Goal: Task Accomplishment & Management: Complete application form

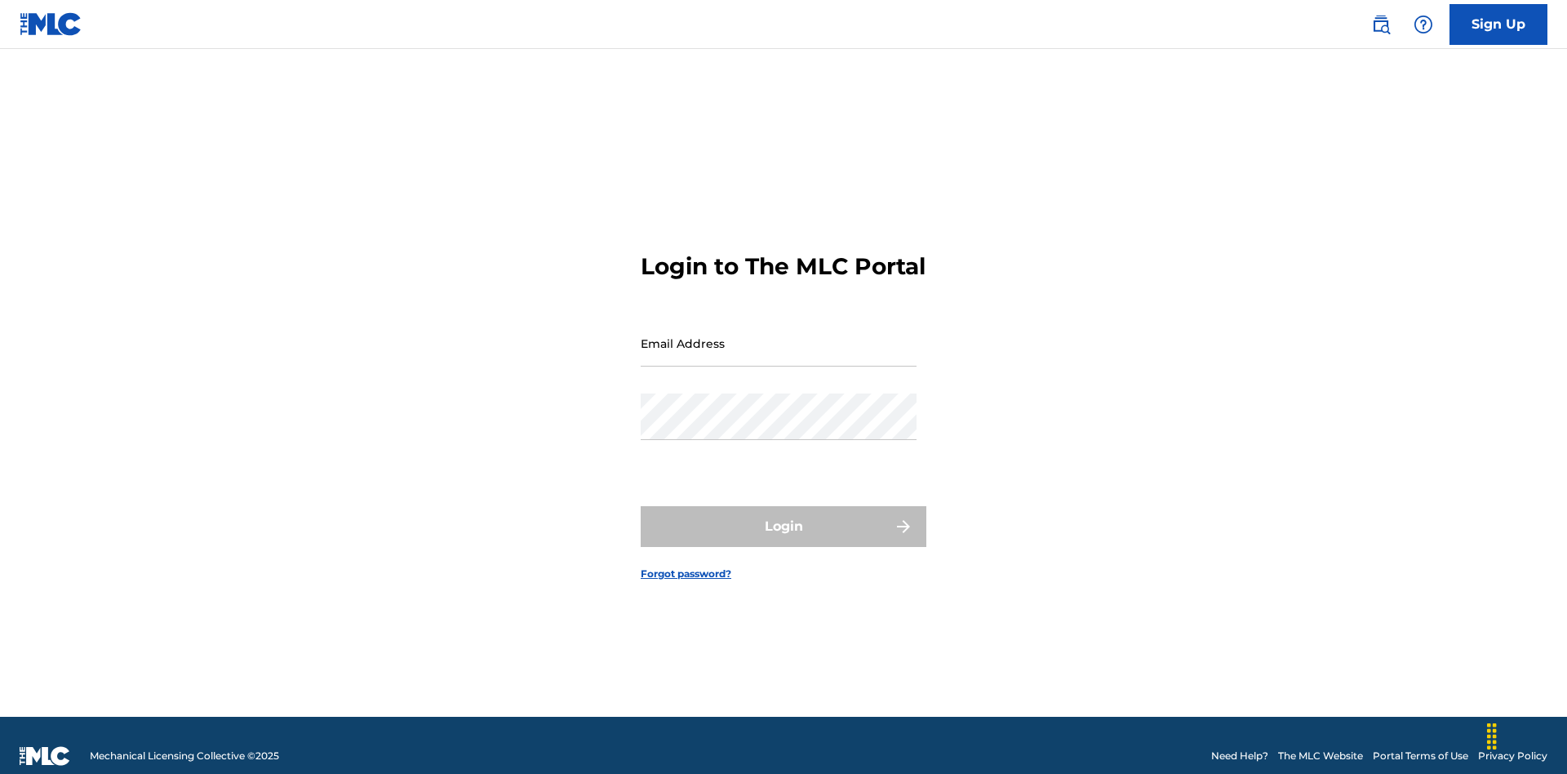
scroll to position [21, 0]
click at [778, 335] on input "Email Address" at bounding box center [779, 343] width 276 height 47
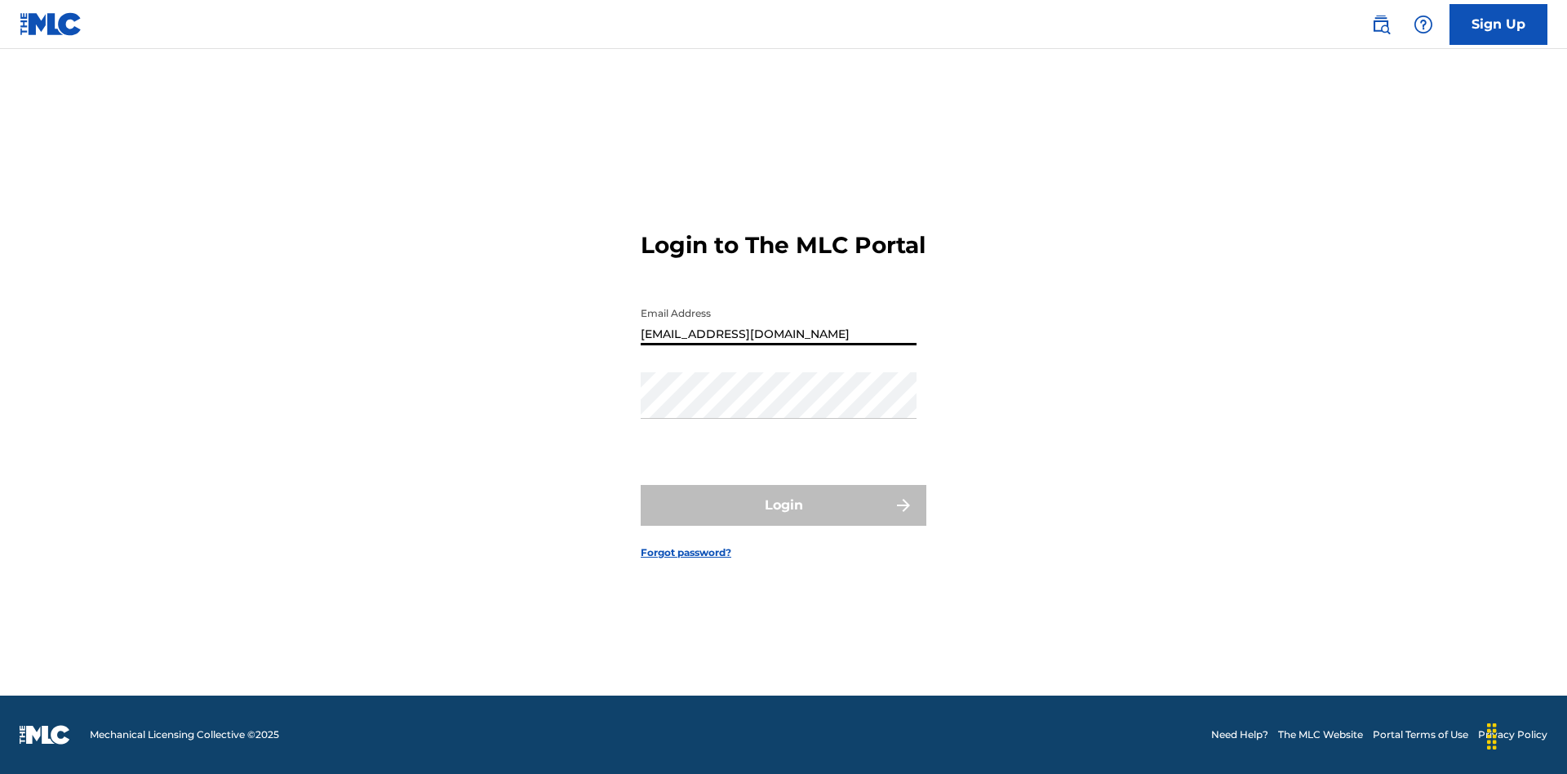
type input "bademailaddress@gmail.com"
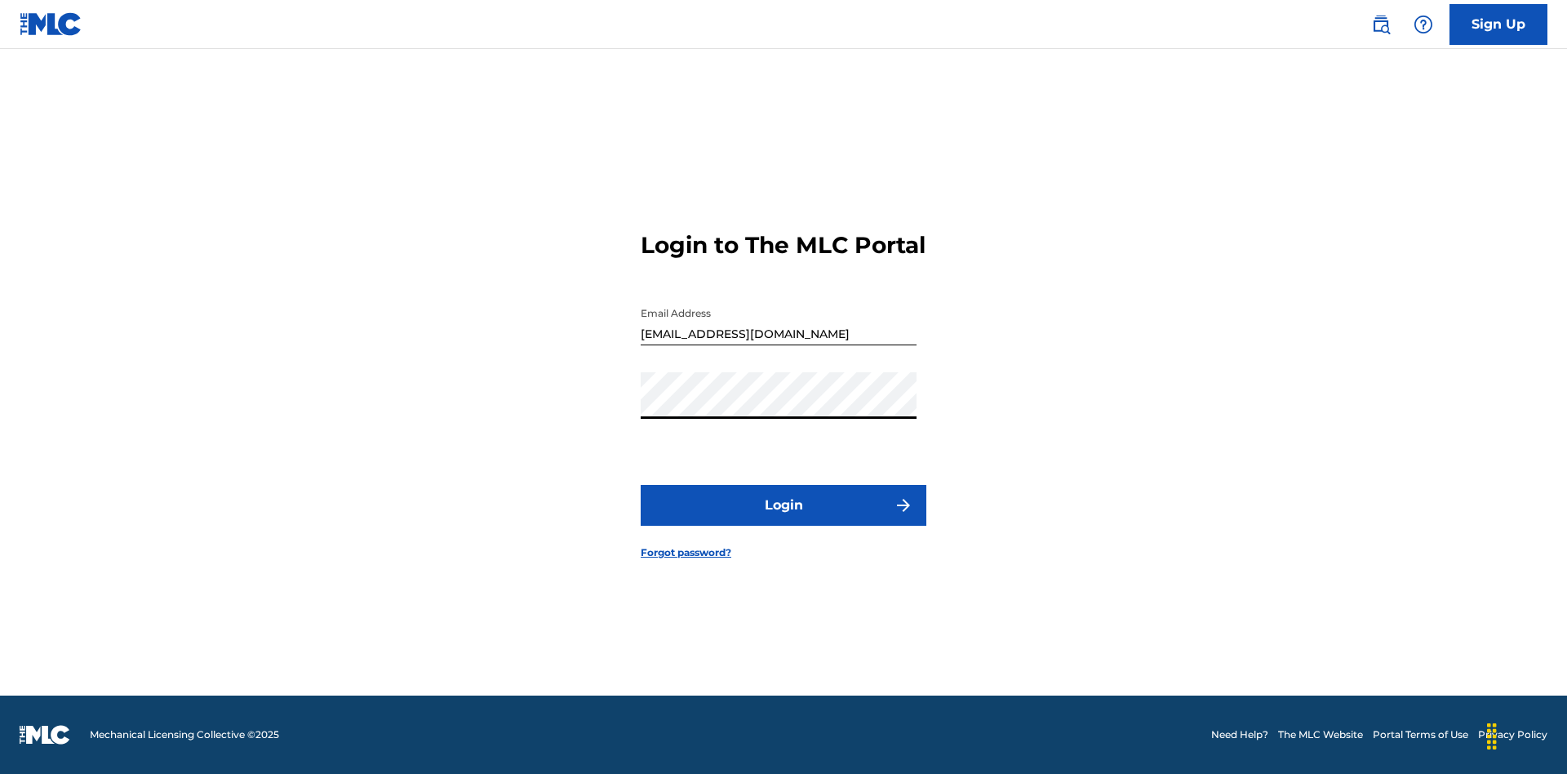
click at [783, 519] on button "Login" at bounding box center [784, 505] width 286 height 41
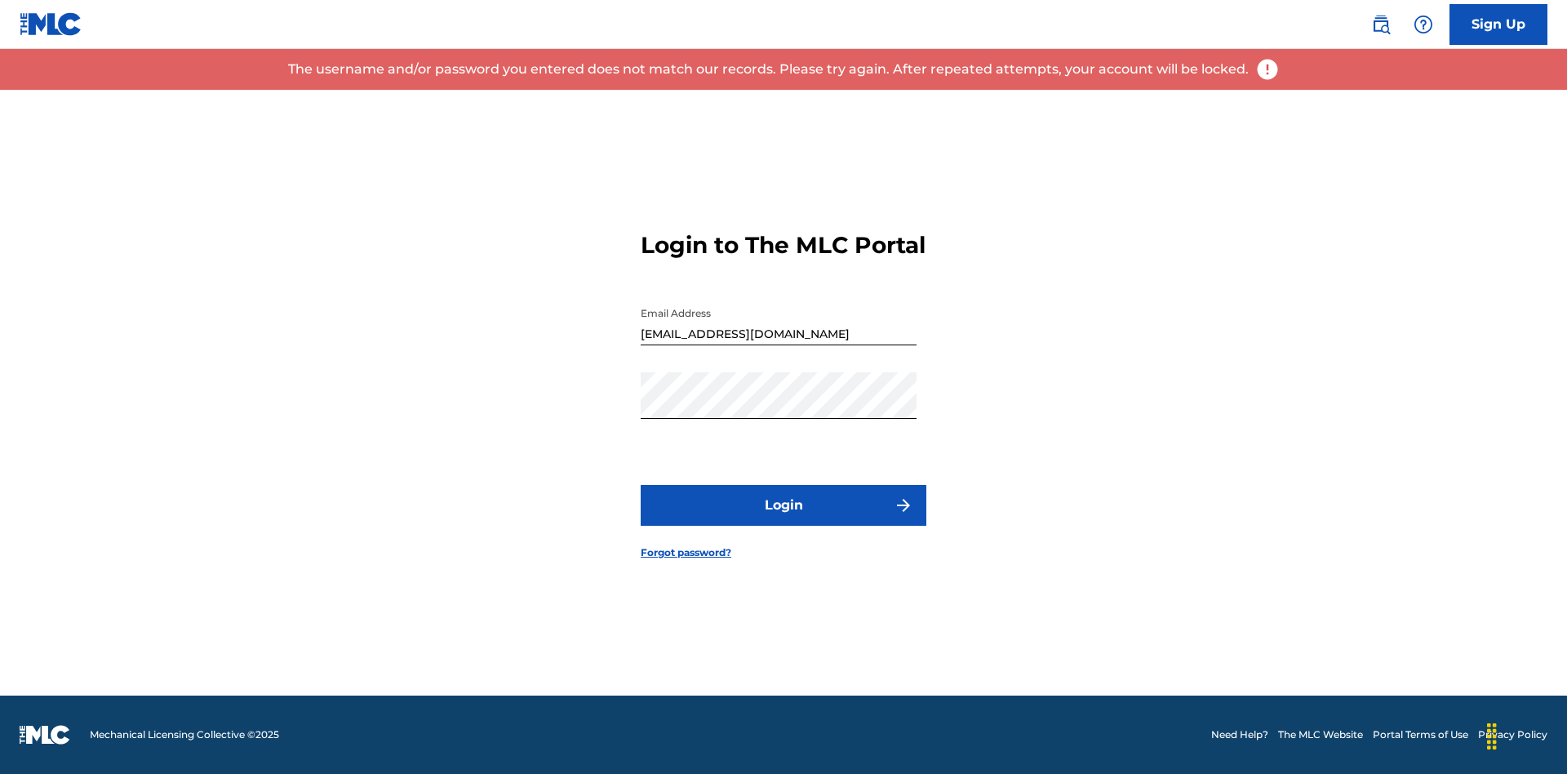
scroll to position [0, 0]
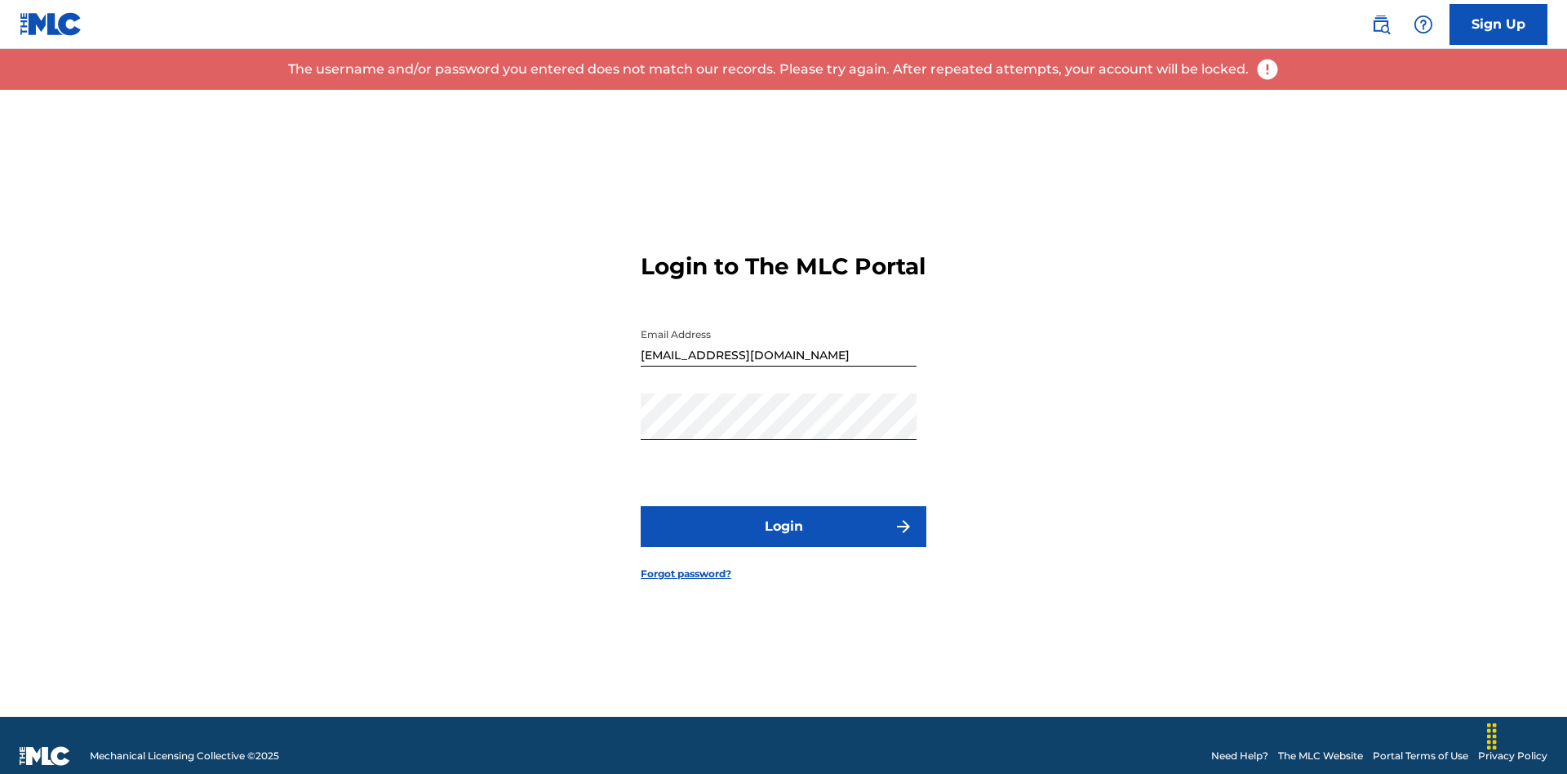
click at [778, 335] on input "bademailaddress@gmail.com" at bounding box center [779, 343] width 276 height 47
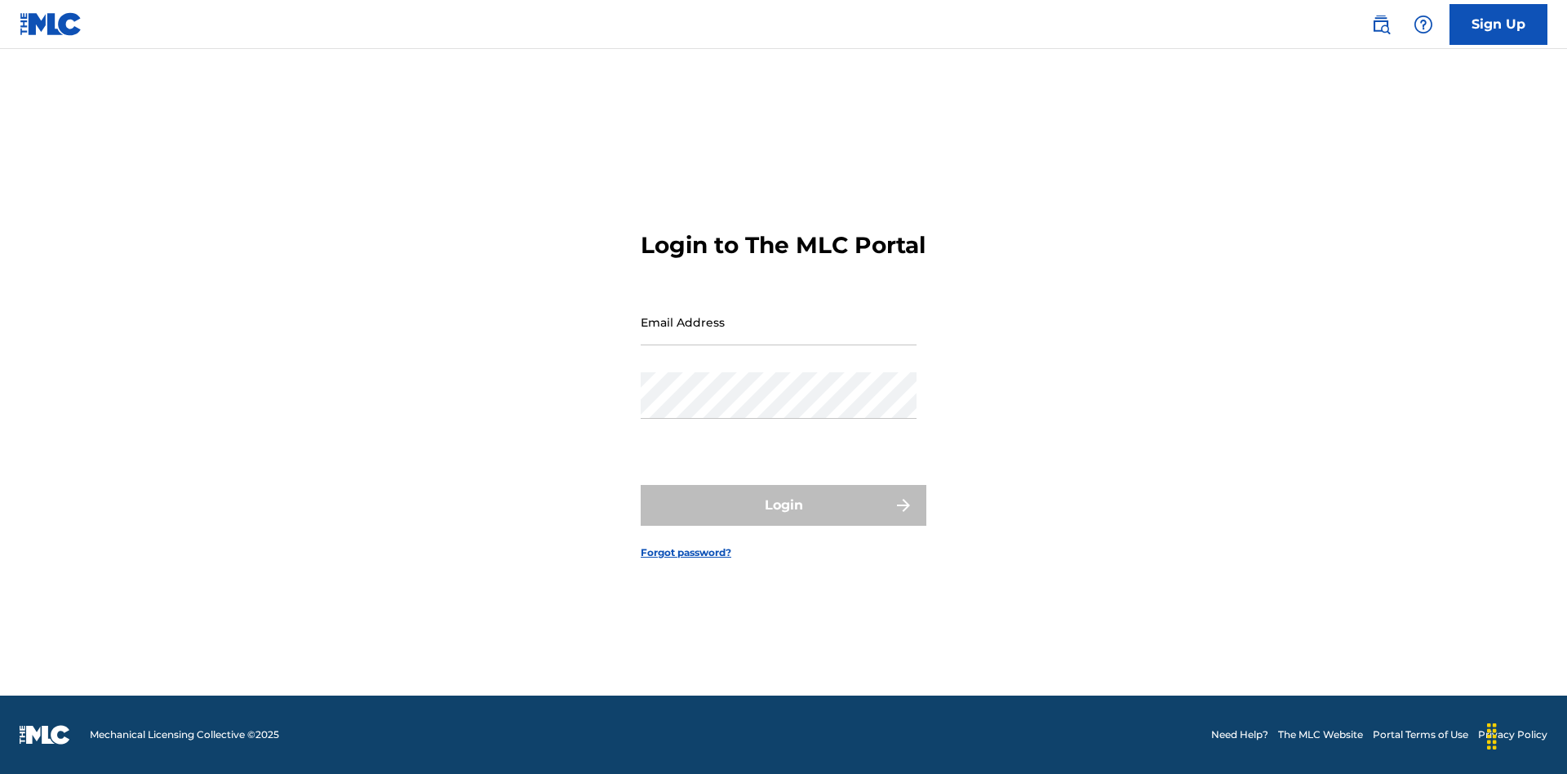
click at [778, 335] on input "Email Address" at bounding box center [779, 322] width 276 height 47
type input "Duke.McTesterson@gmail.com"
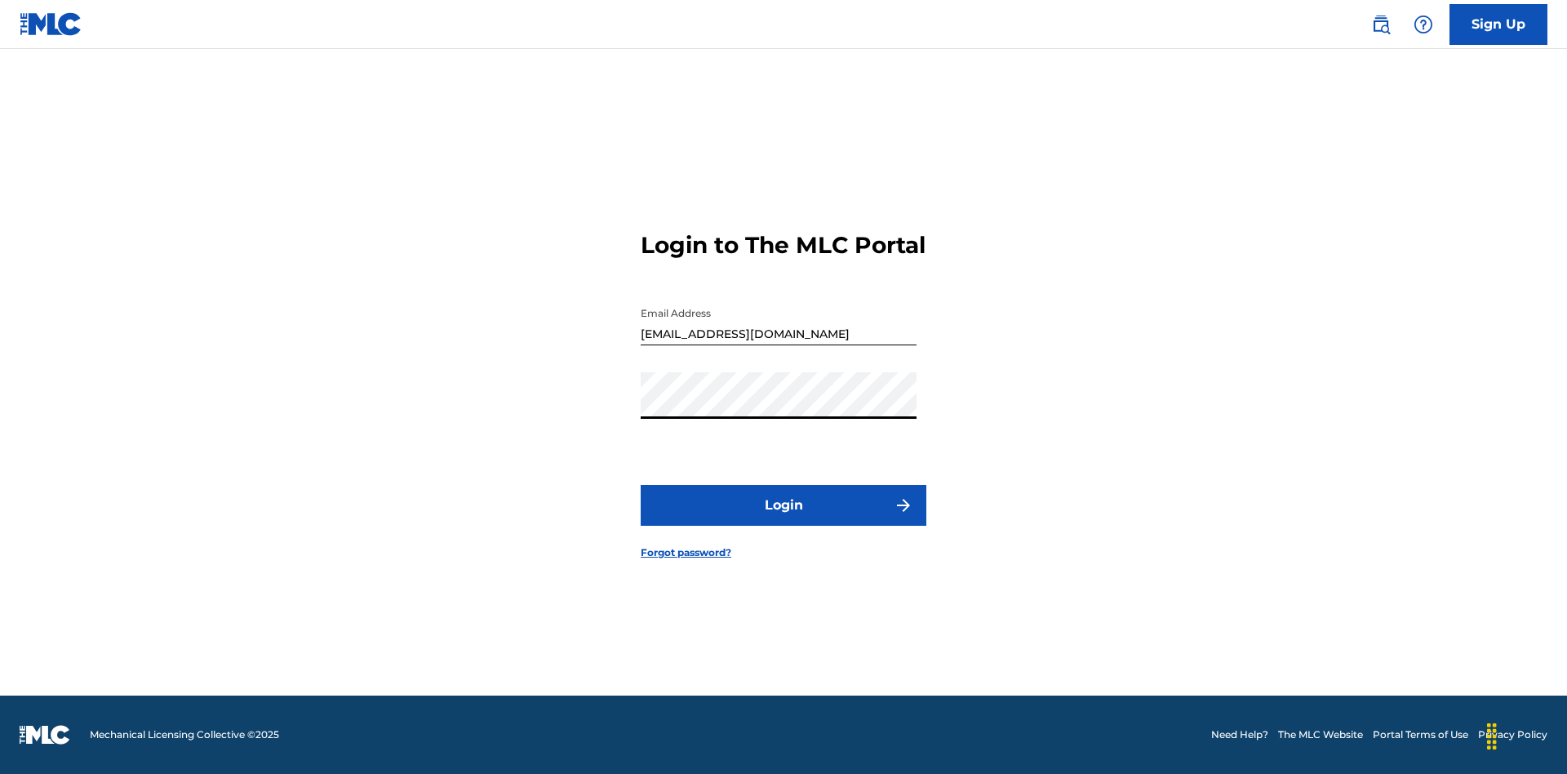
click at [783, 519] on button "Login" at bounding box center [784, 505] width 286 height 41
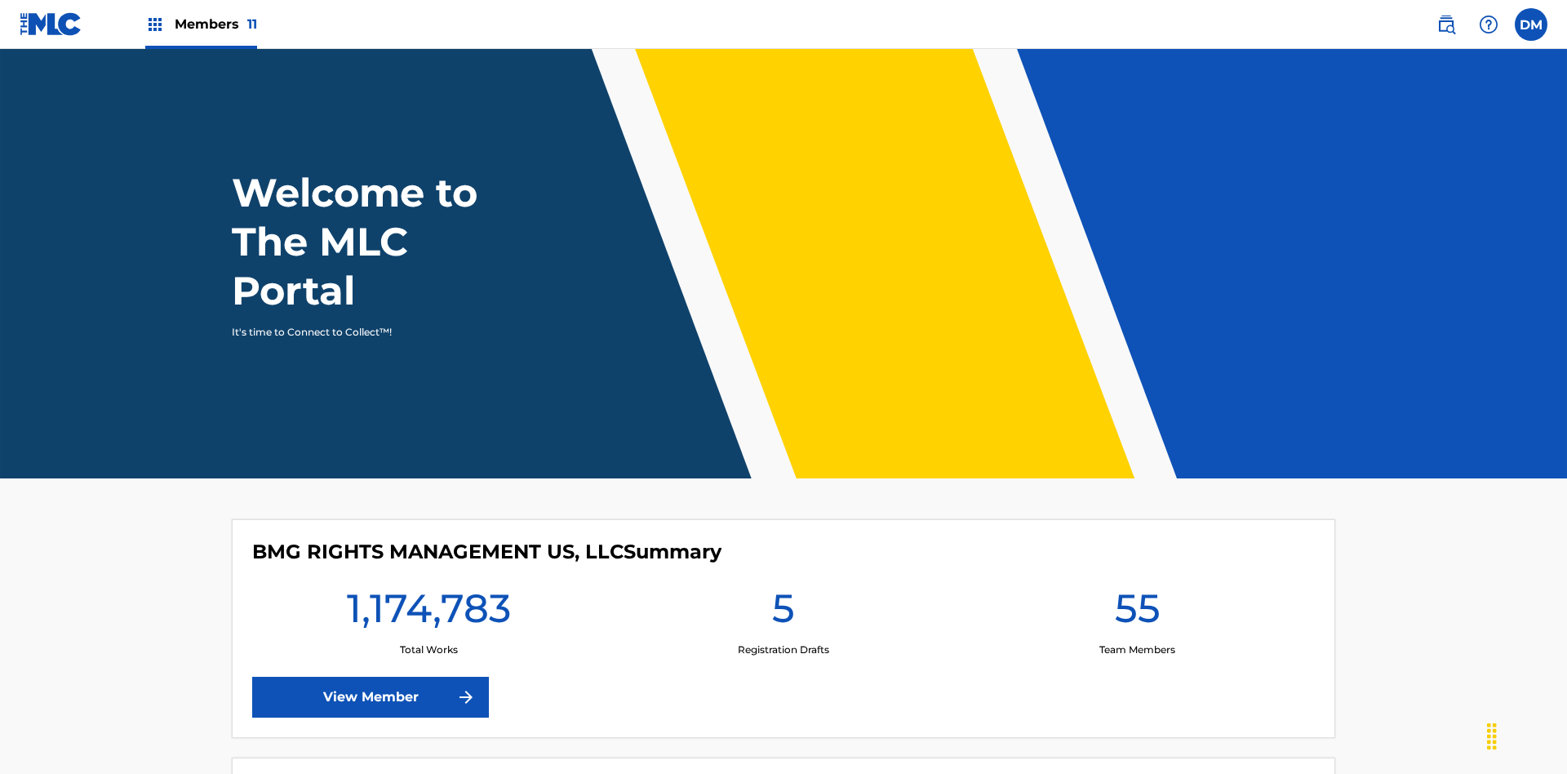
click at [201, 24] on span "Members 11" at bounding box center [216, 24] width 82 height 19
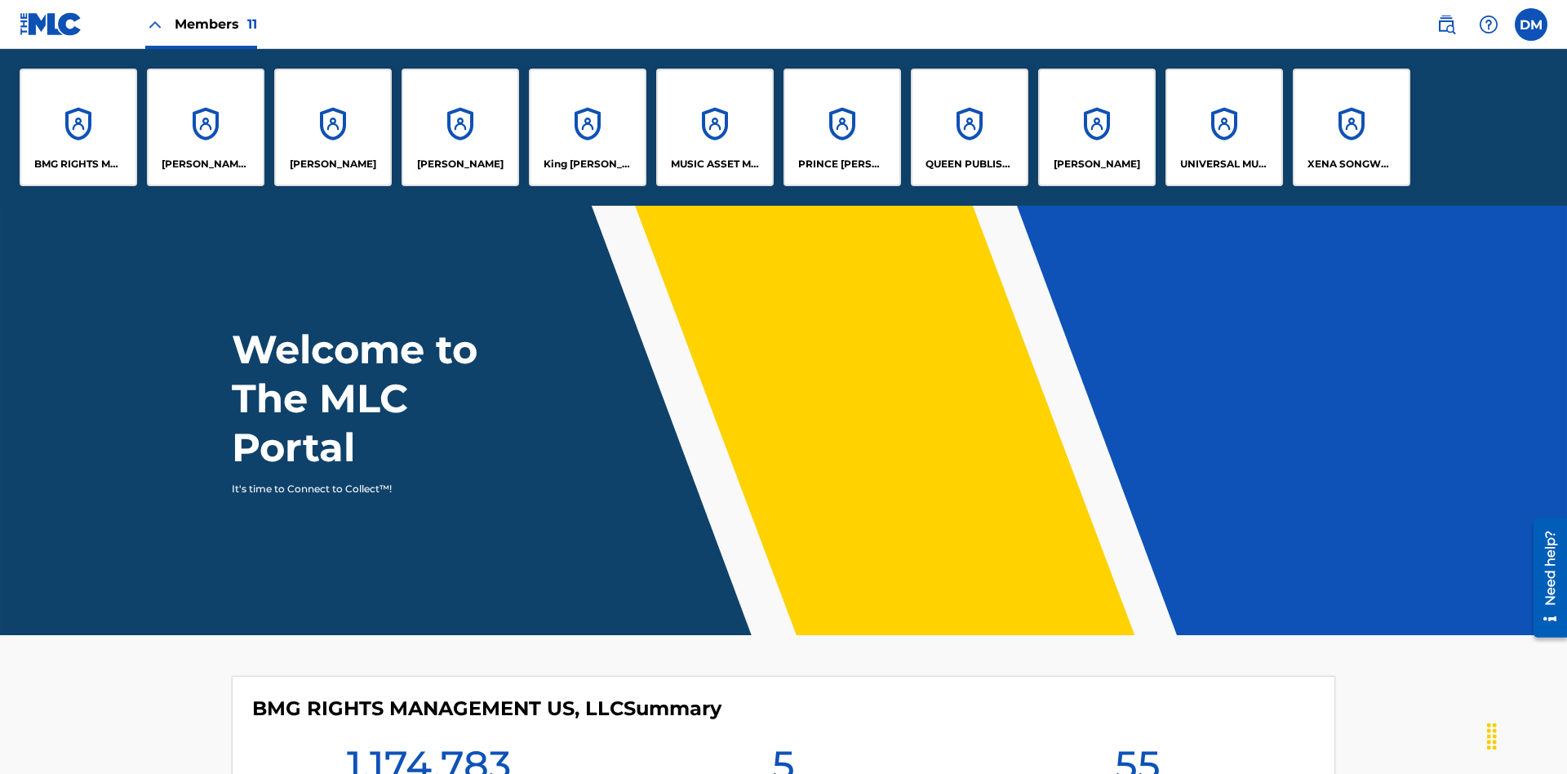
click at [1223, 164] on p "UNIVERSAL MUSIC PUB GROUP" at bounding box center [1224, 164] width 89 height 15
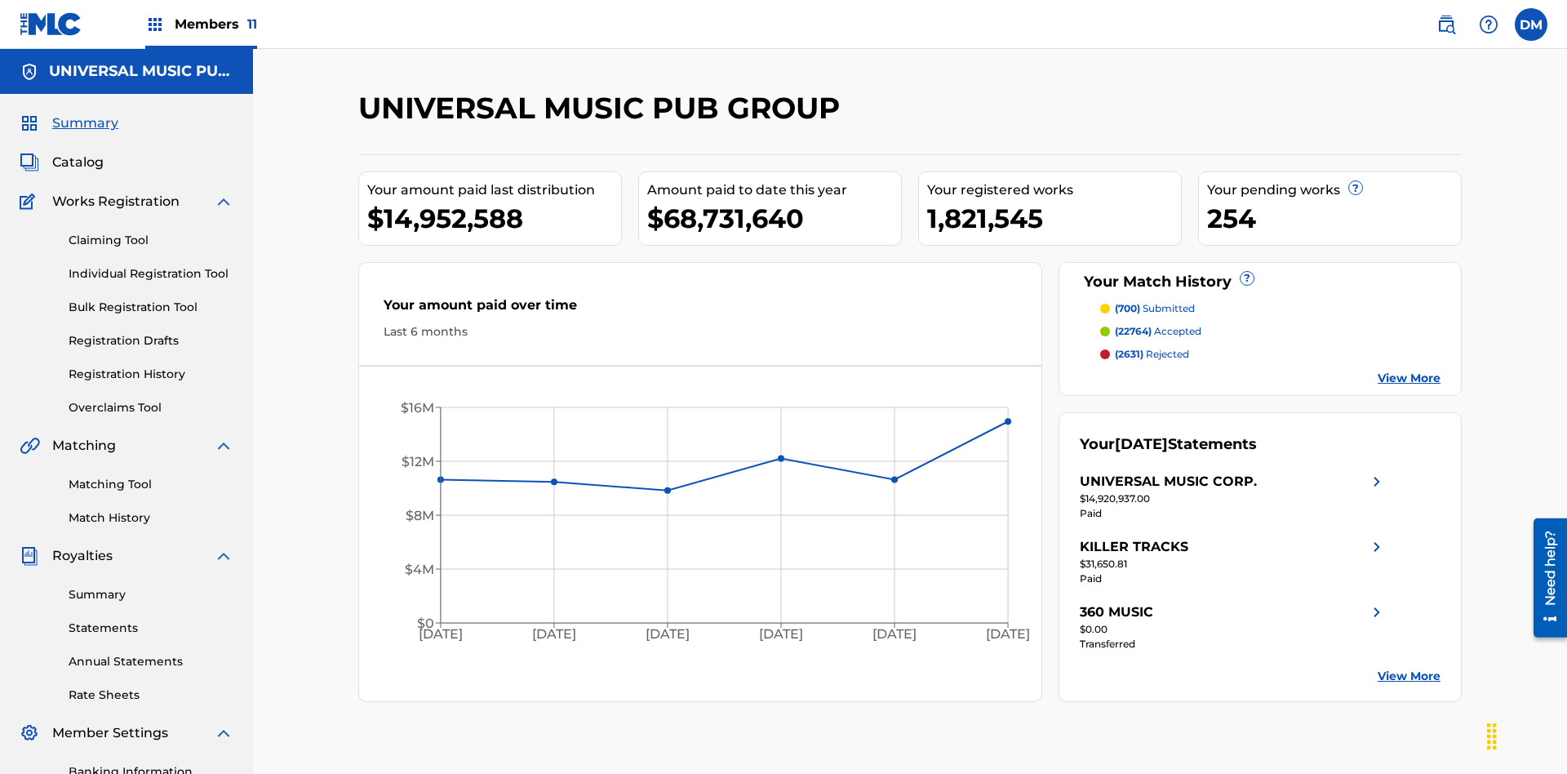
click at [151, 265] on link "Individual Registration Tool" at bounding box center [151, 273] width 165 height 17
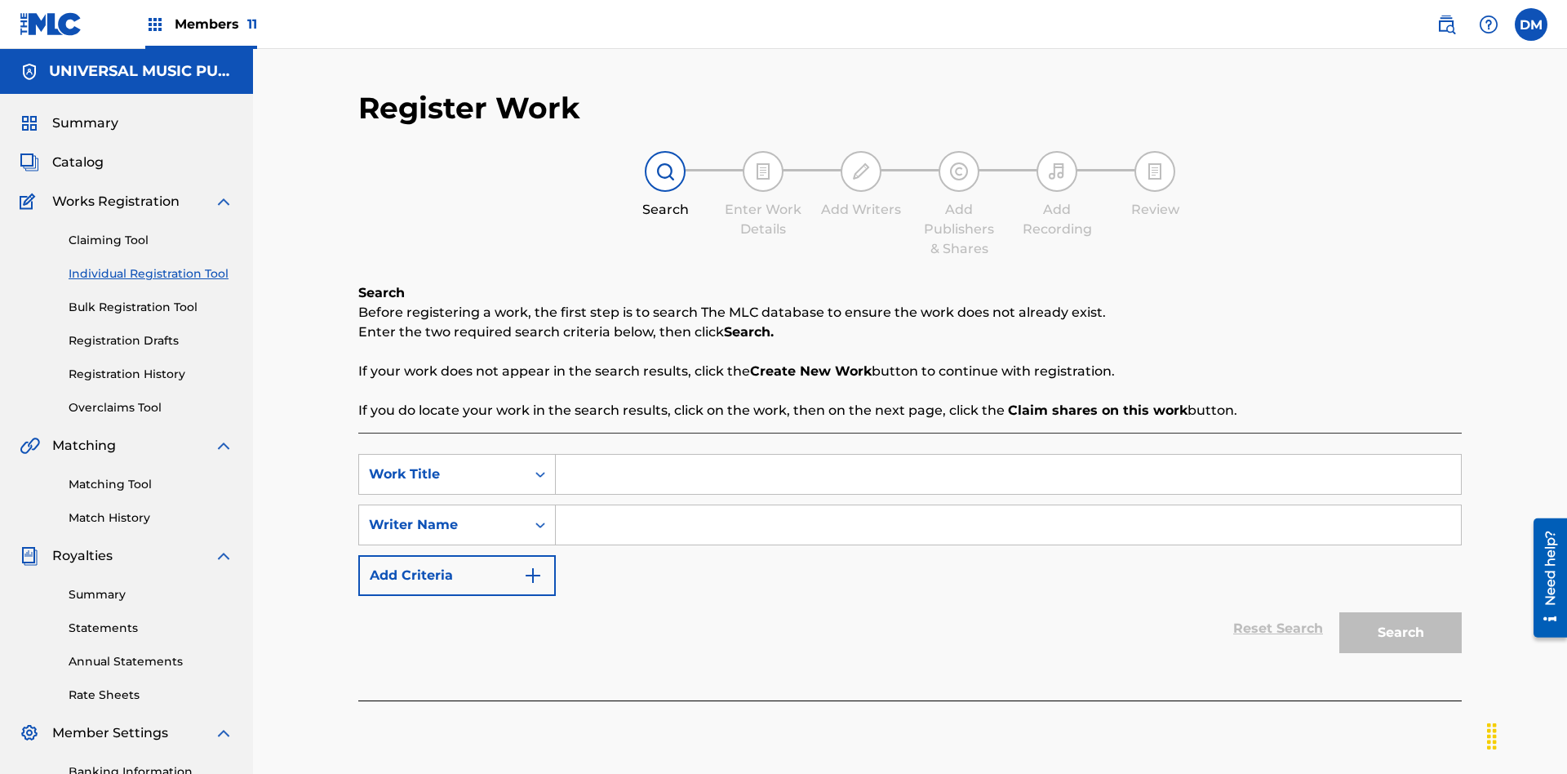
click at [1008, 455] on input "Search Form" at bounding box center [1008, 474] width 905 height 39
type input "My Favorite Dummy Music Work"
click at [1008, 505] on input "Search Form" at bounding box center [1008, 524] width 905 height 39
type input "1234567890"
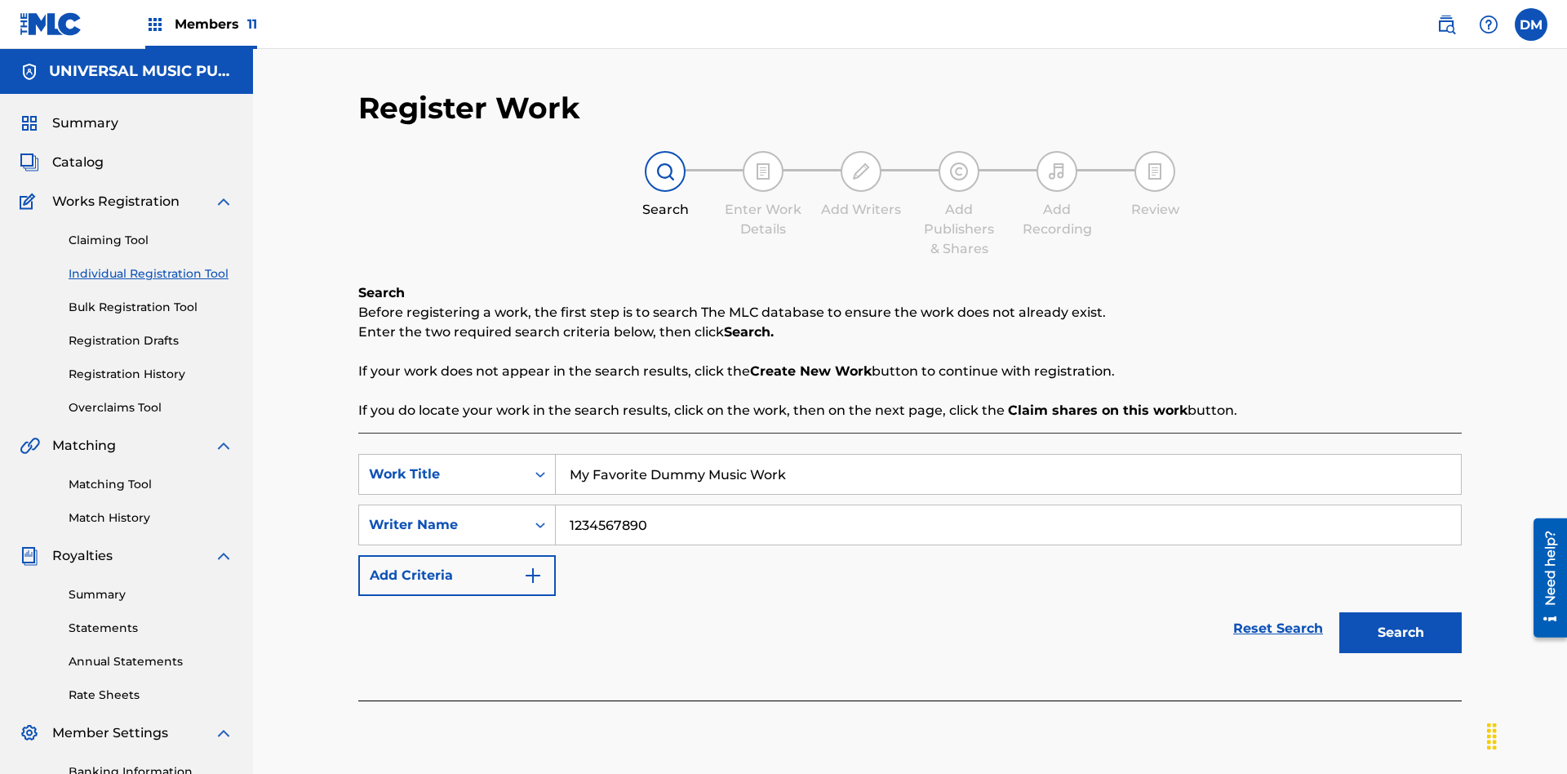
click at [1400, 612] on button "Search" at bounding box center [1400, 632] width 122 height 41
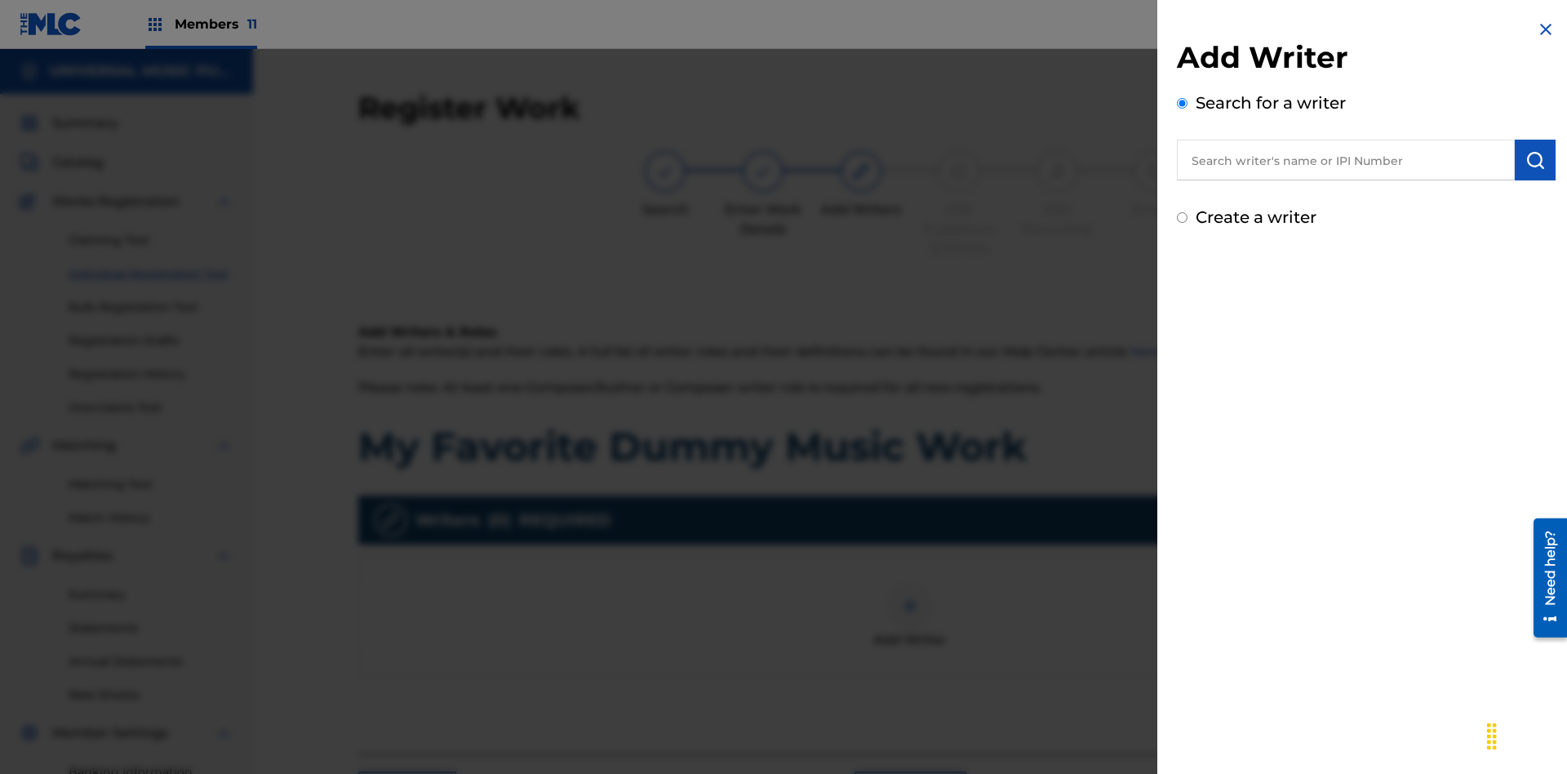
click at [1346, 160] on input "text" at bounding box center [1346, 160] width 338 height 41
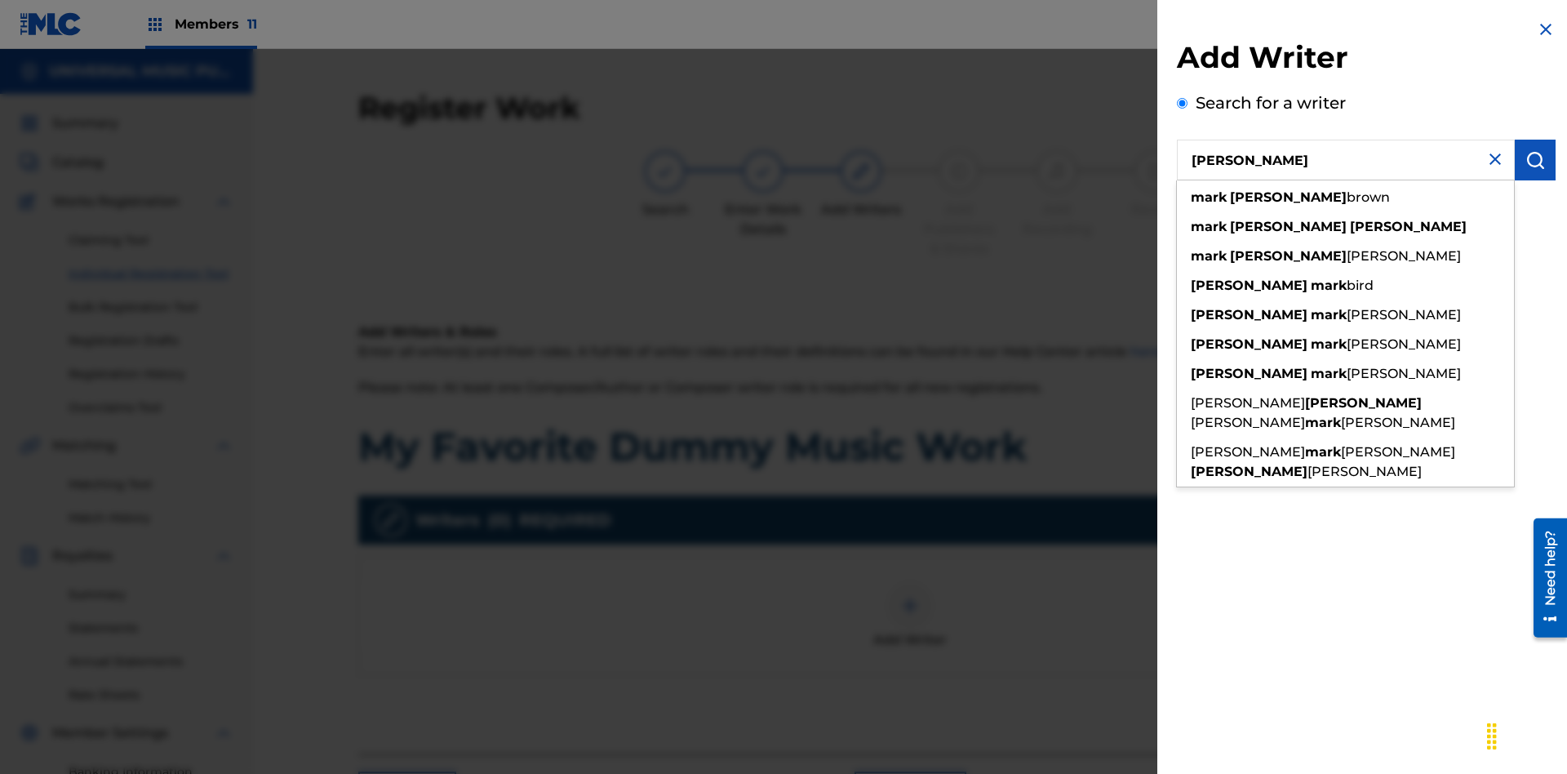
click at [1535, 160] on img "submit" at bounding box center [1535, 160] width 20 height 20
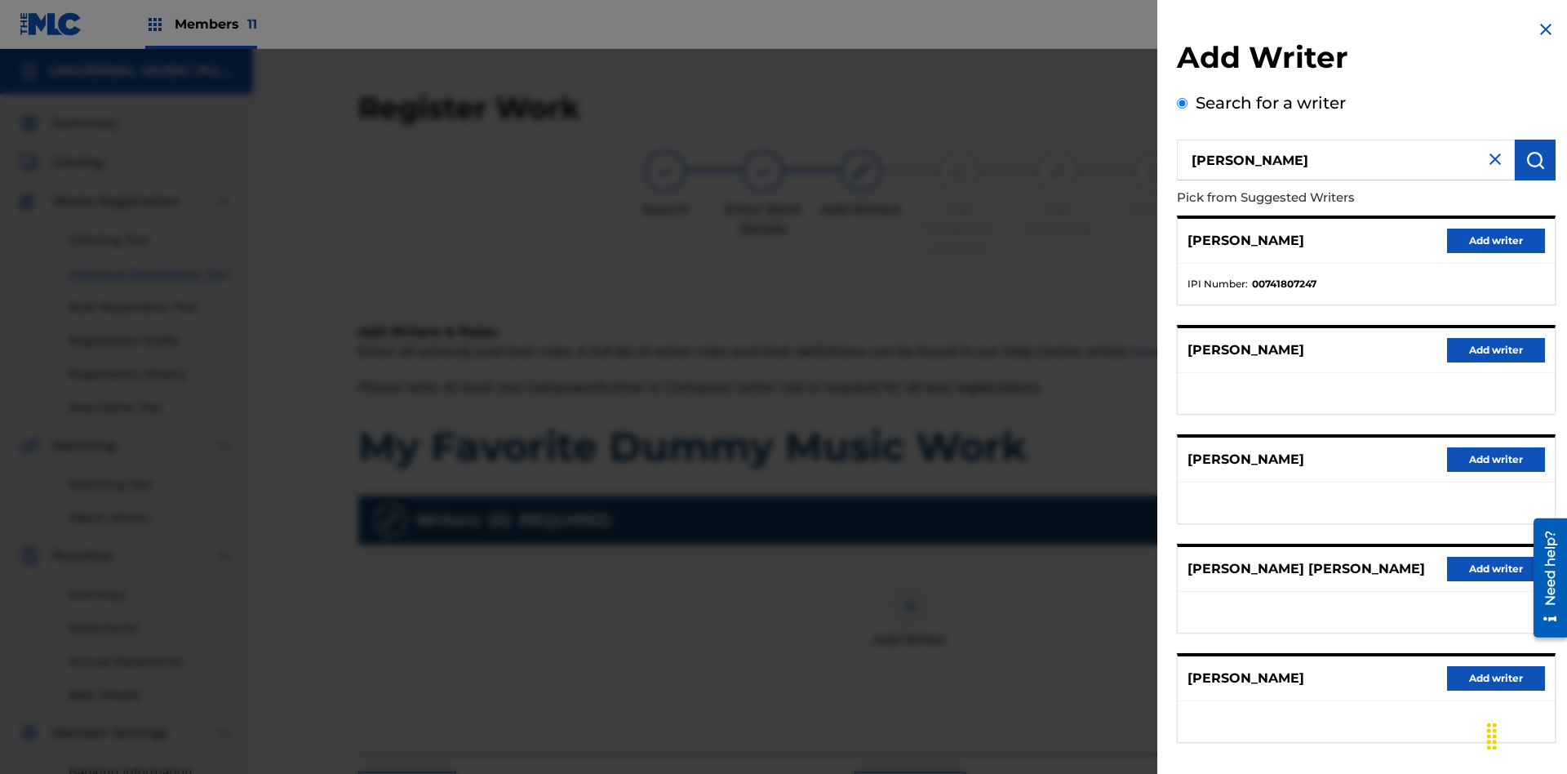
click at [1496, 240] on button "Add writer" at bounding box center [1496, 240] width 98 height 24
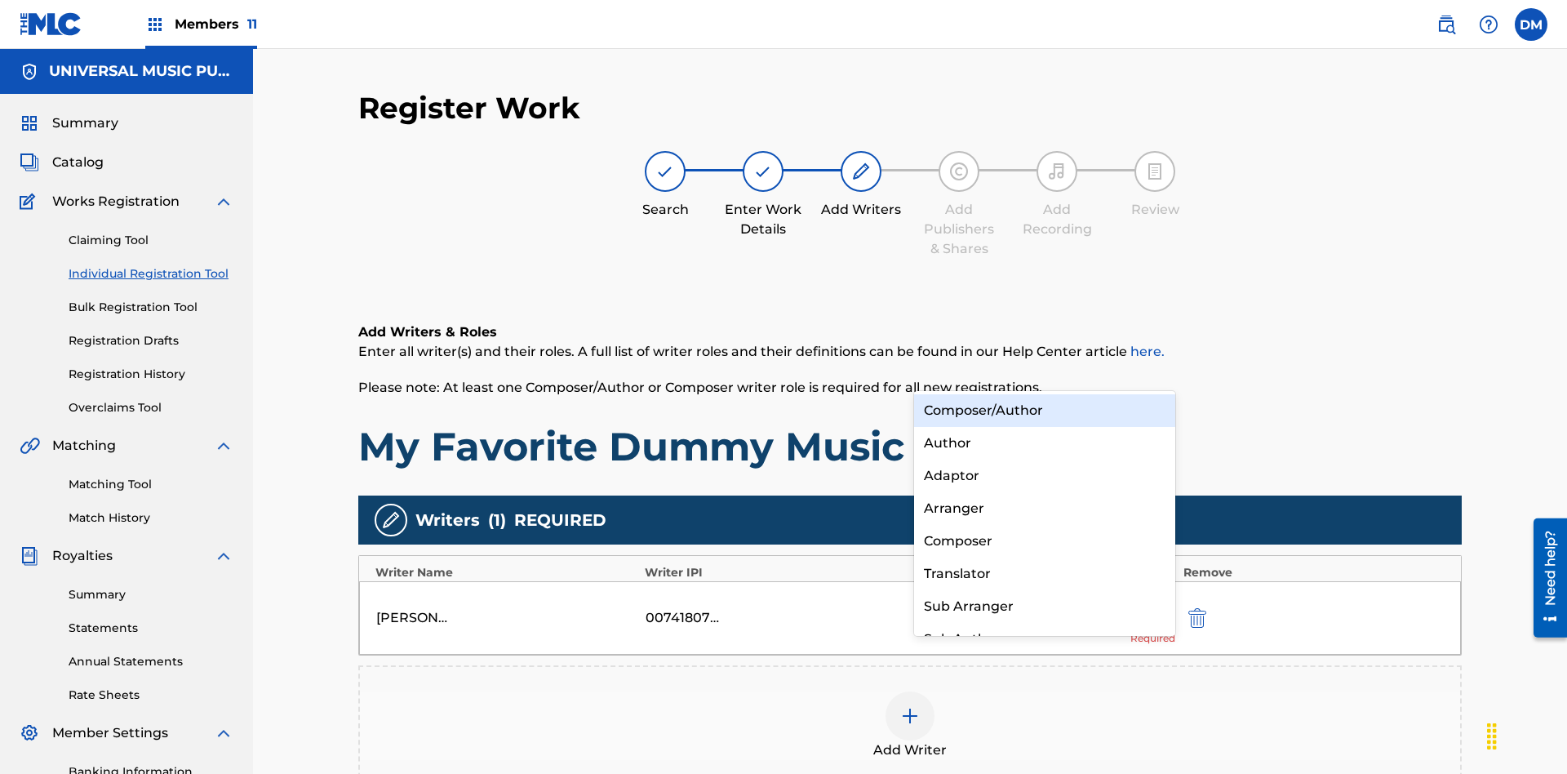
click at [1044, 540] on div "Composer" at bounding box center [1044, 541] width 261 height 33
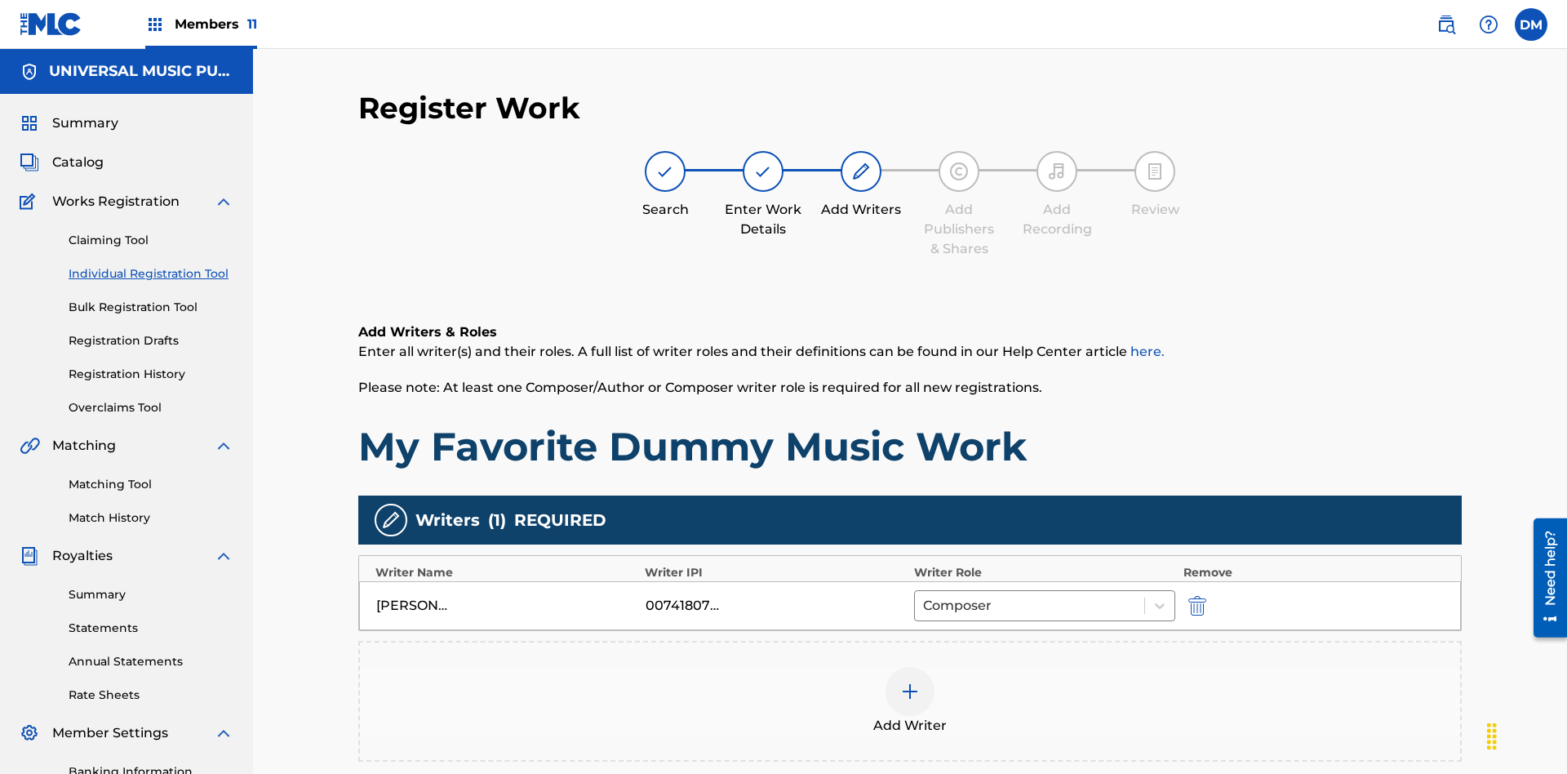
scroll to position [238, 0]
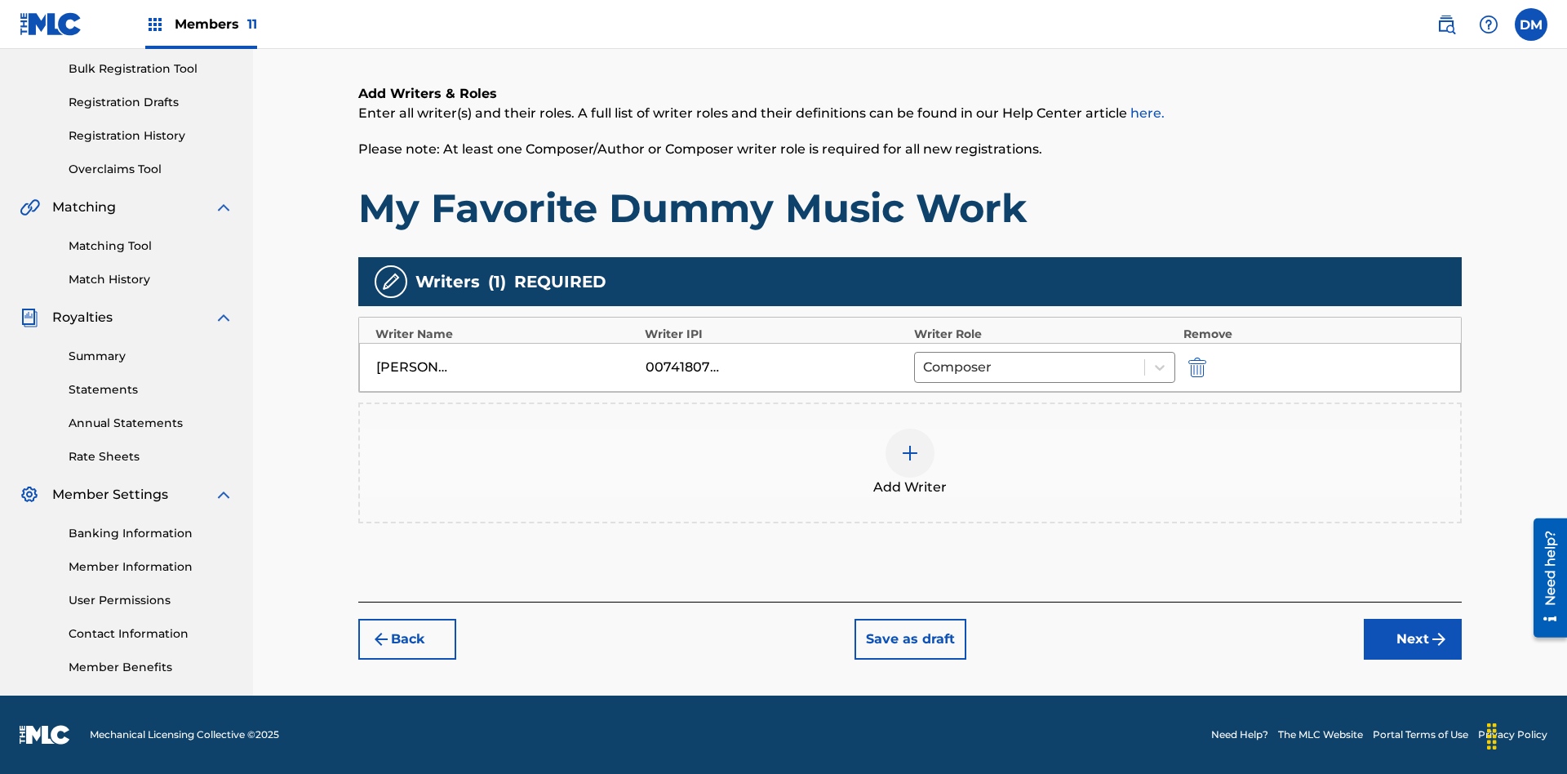
click at [1413, 639] on button "Next" at bounding box center [1413, 639] width 98 height 41
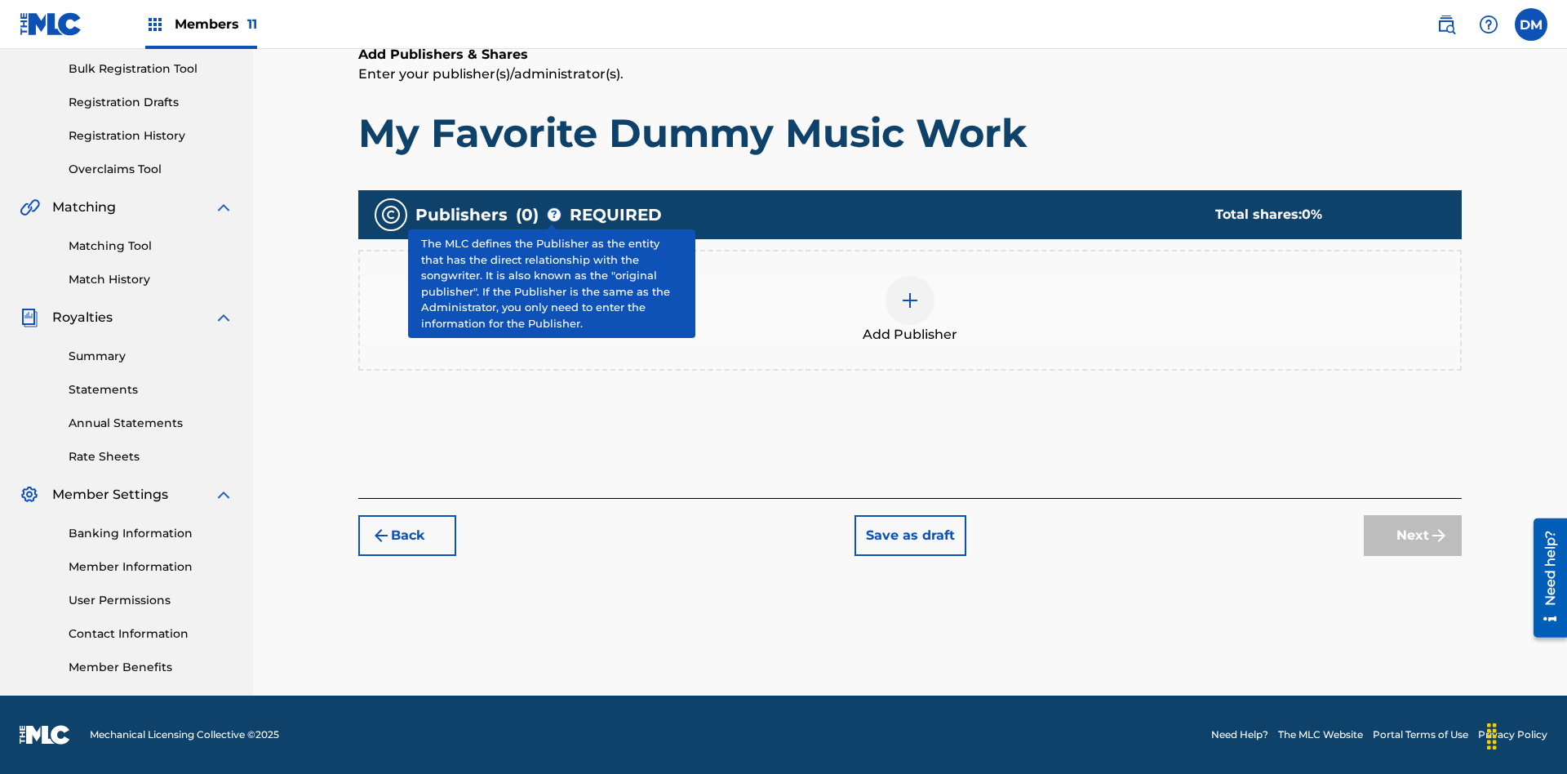
click at [910, 299] on img at bounding box center [910, 301] width 20 height 20
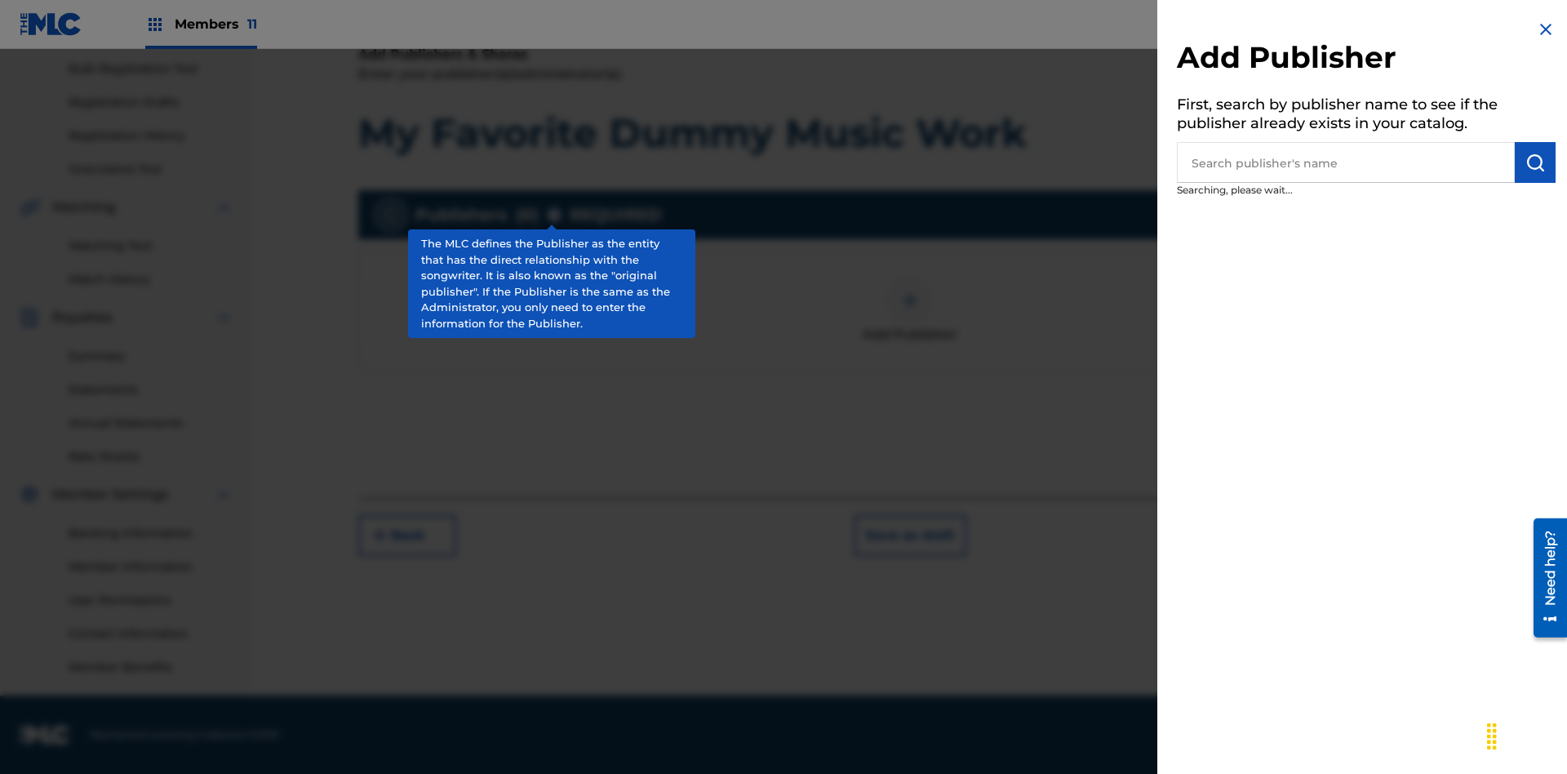
click at [1346, 162] on input "text" at bounding box center [1346, 162] width 338 height 41
type input "UNIVERSAL MUSIC PUBLISHING"
click at [1535, 162] on img "submit" at bounding box center [1535, 163] width 20 height 20
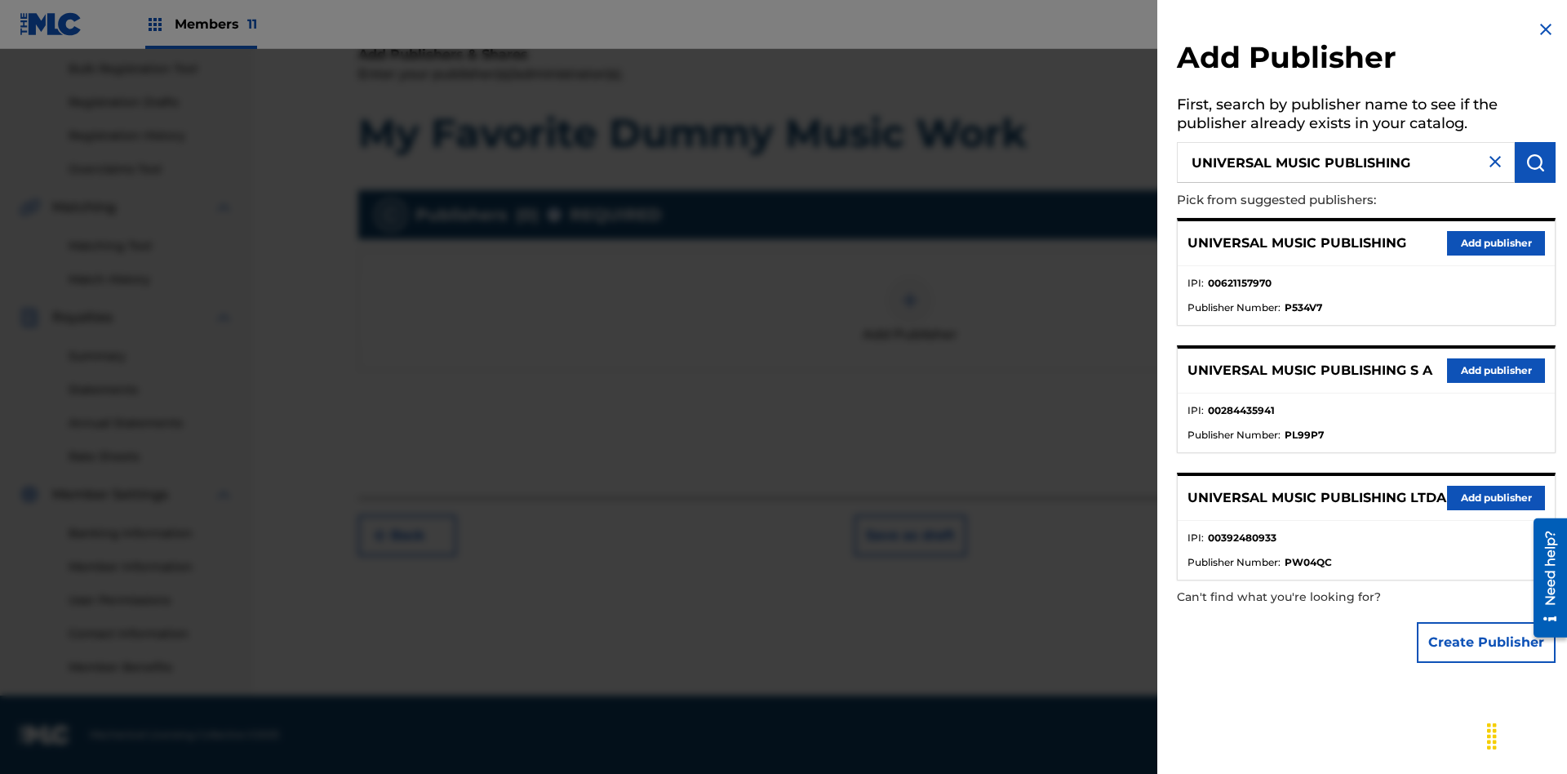
click at [1496, 242] on button "Add publisher" at bounding box center [1496, 243] width 98 height 24
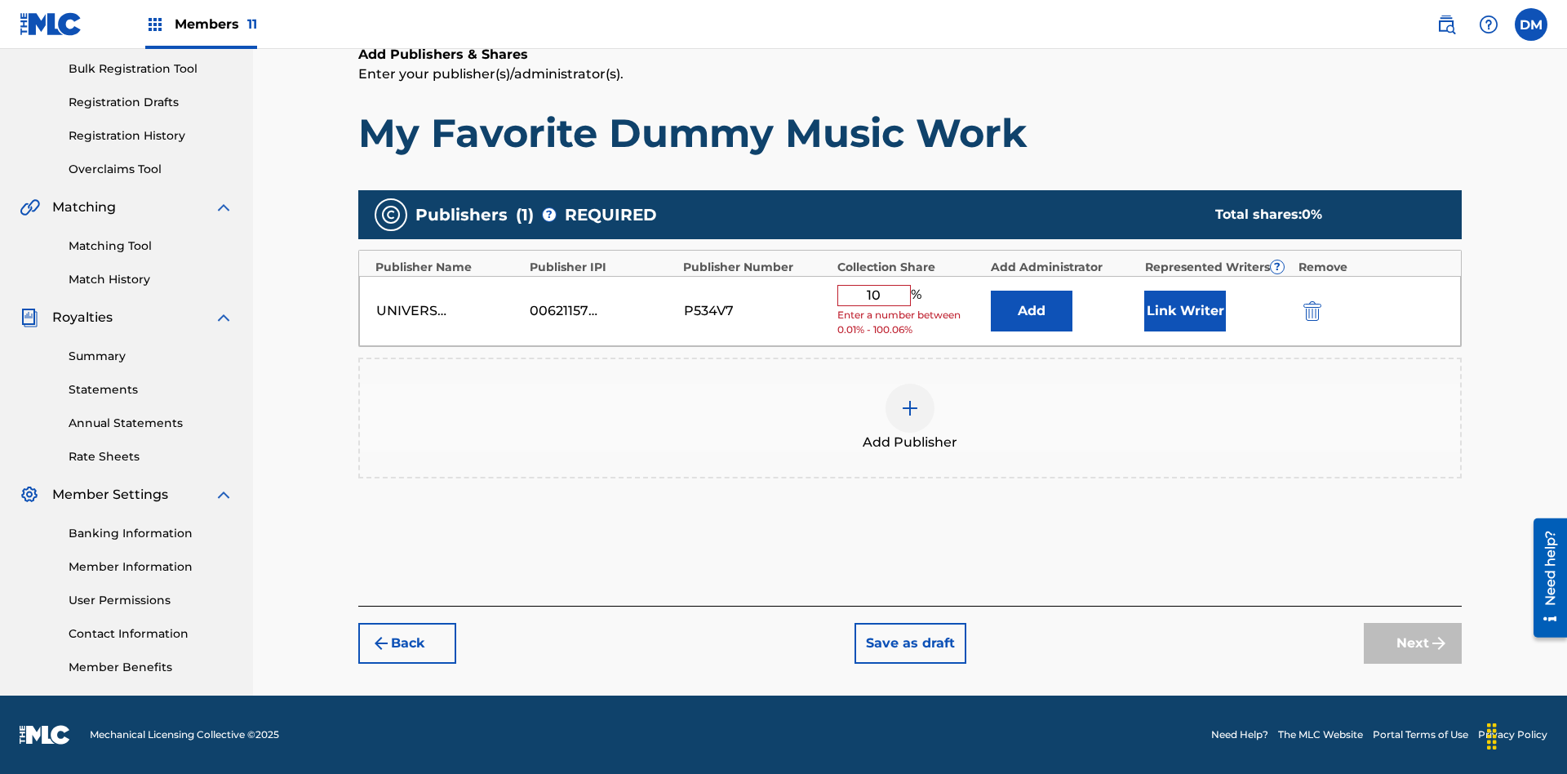
type input "100"
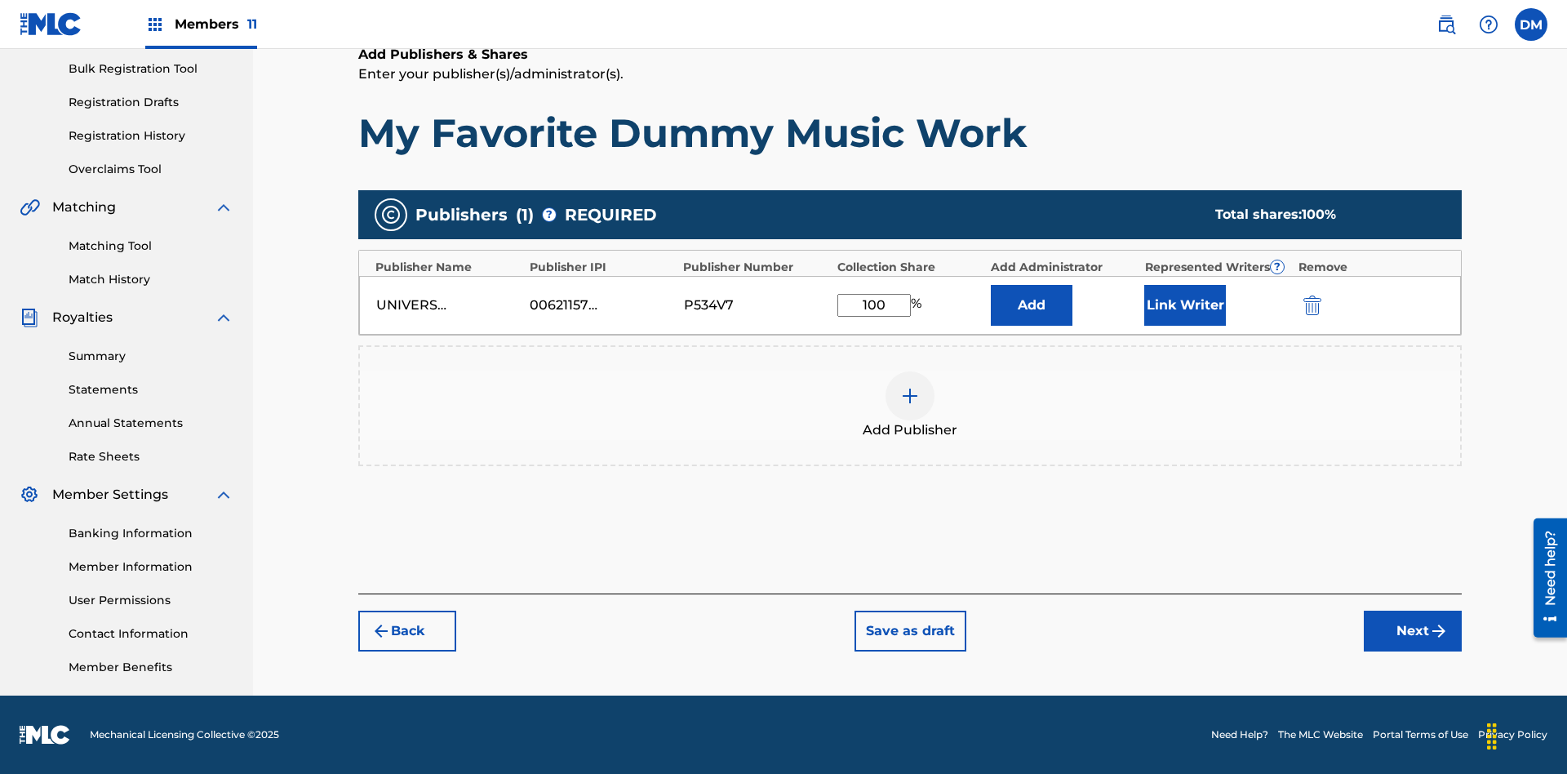
click at [1413, 631] on button "Next" at bounding box center [1413, 630] width 98 height 41
